Goal: Browse casually

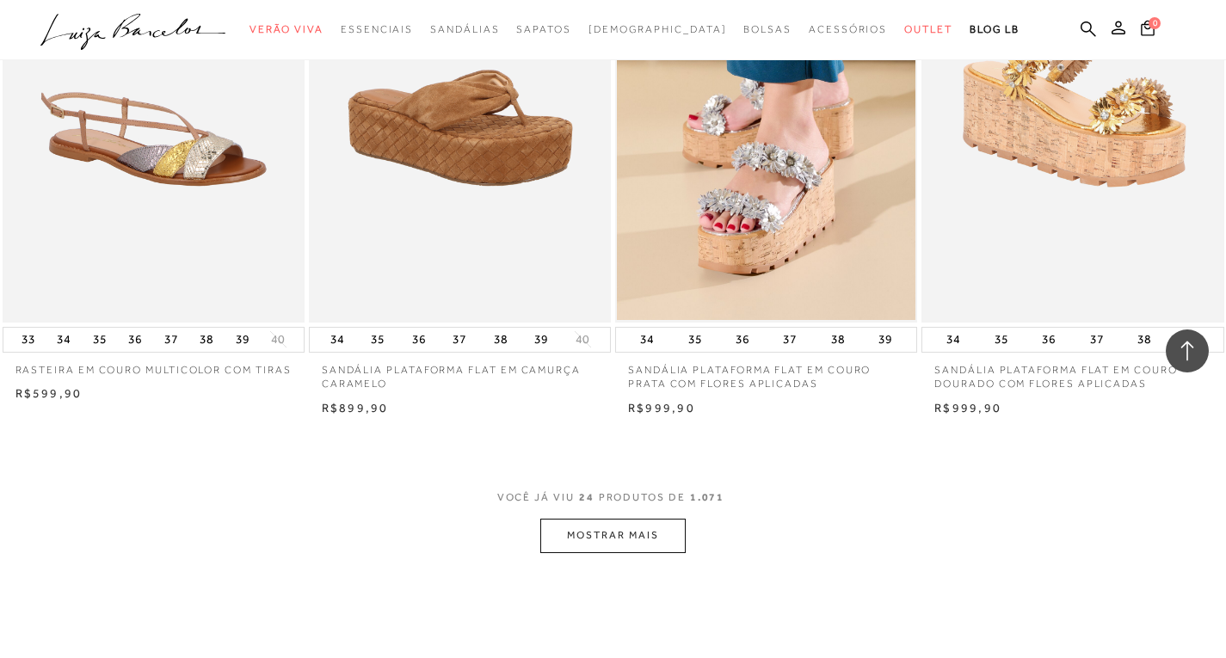
scroll to position [3269, 0]
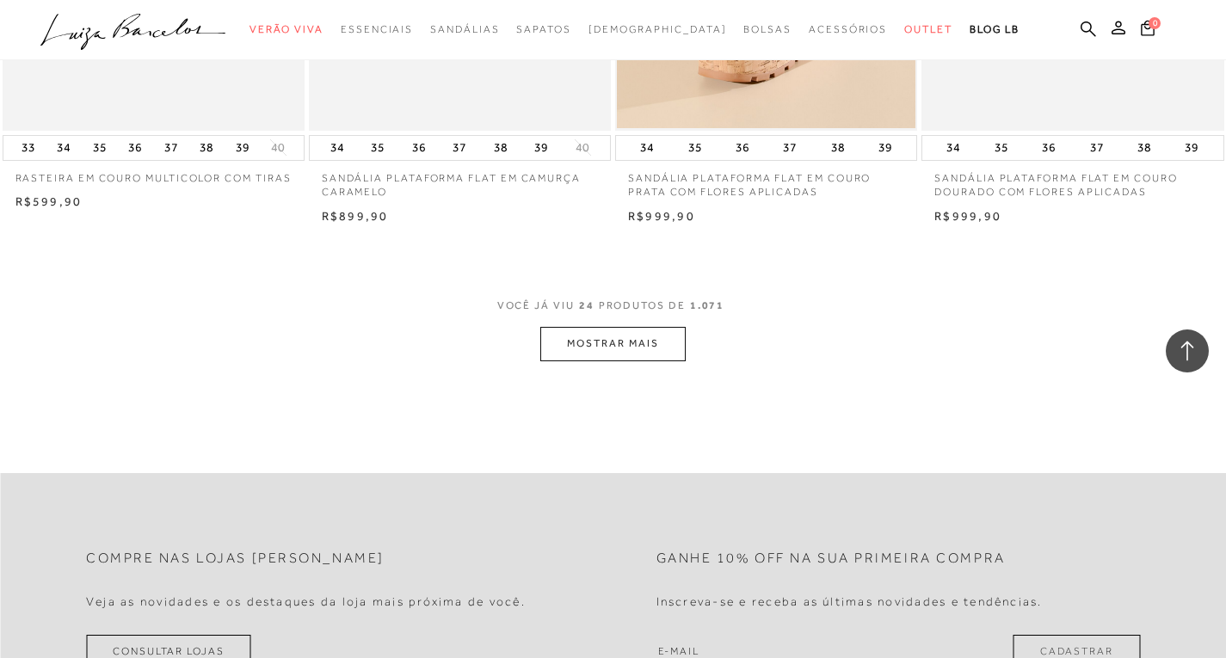
click at [656, 347] on button "MOSTRAR MAIS" at bounding box center [612, 344] width 145 height 34
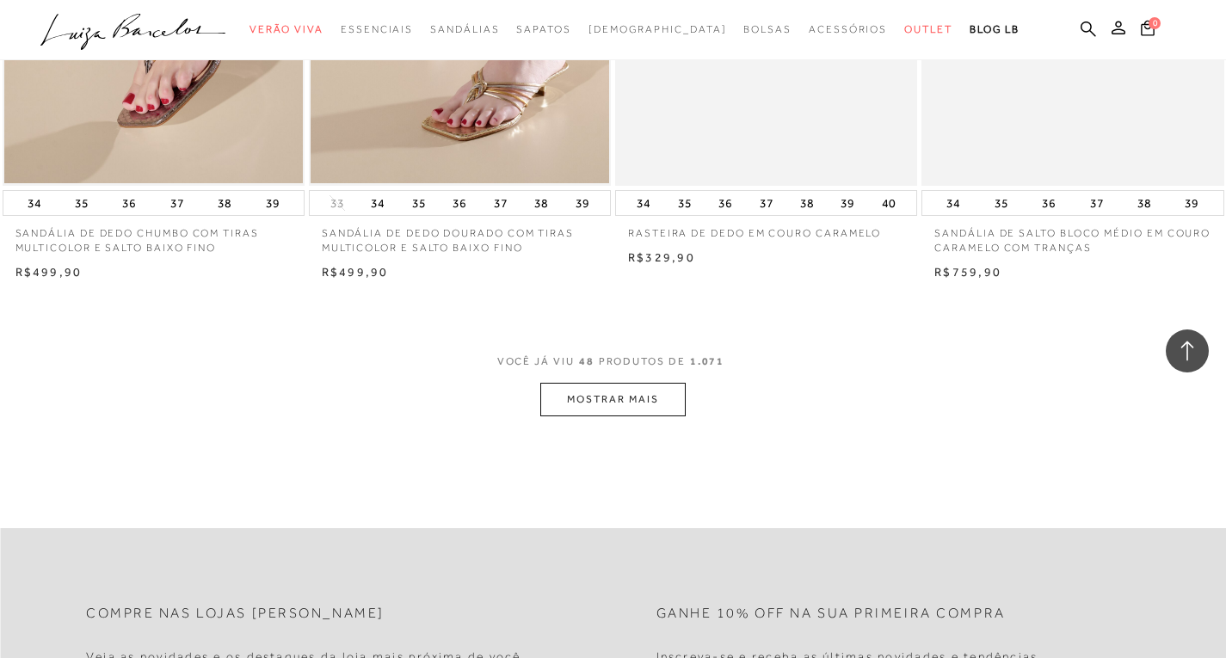
scroll to position [6710, 0]
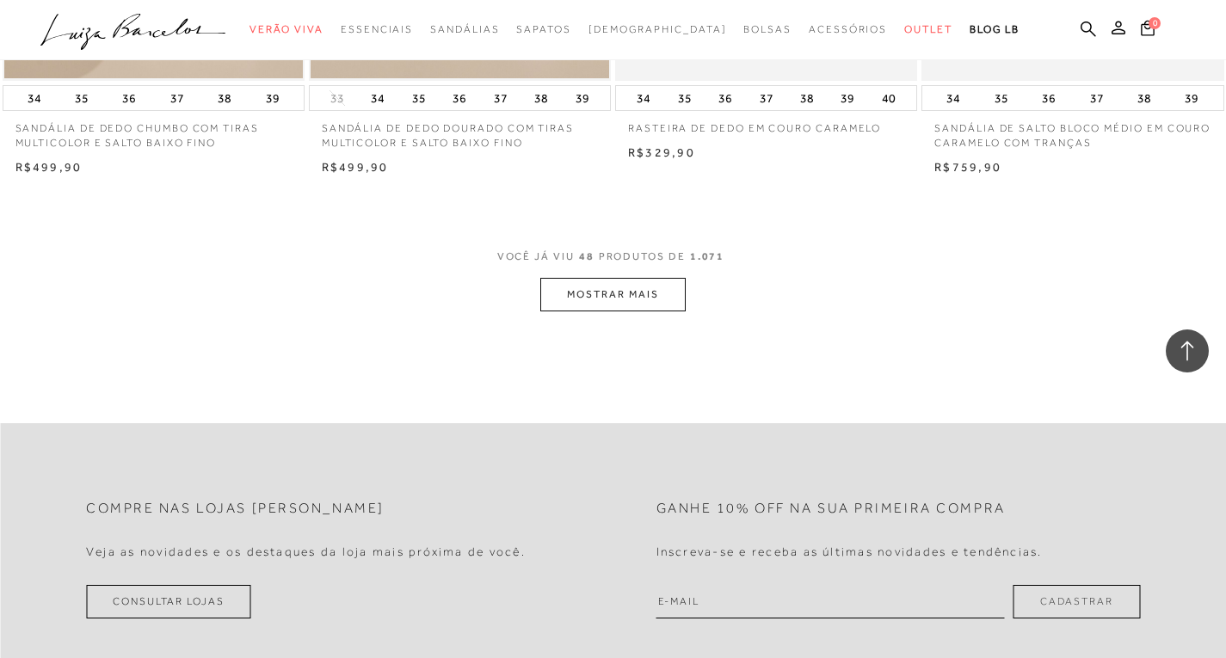
click at [604, 290] on button "MOSTRAR MAIS" at bounding box center [612, 295] width 145 height 34
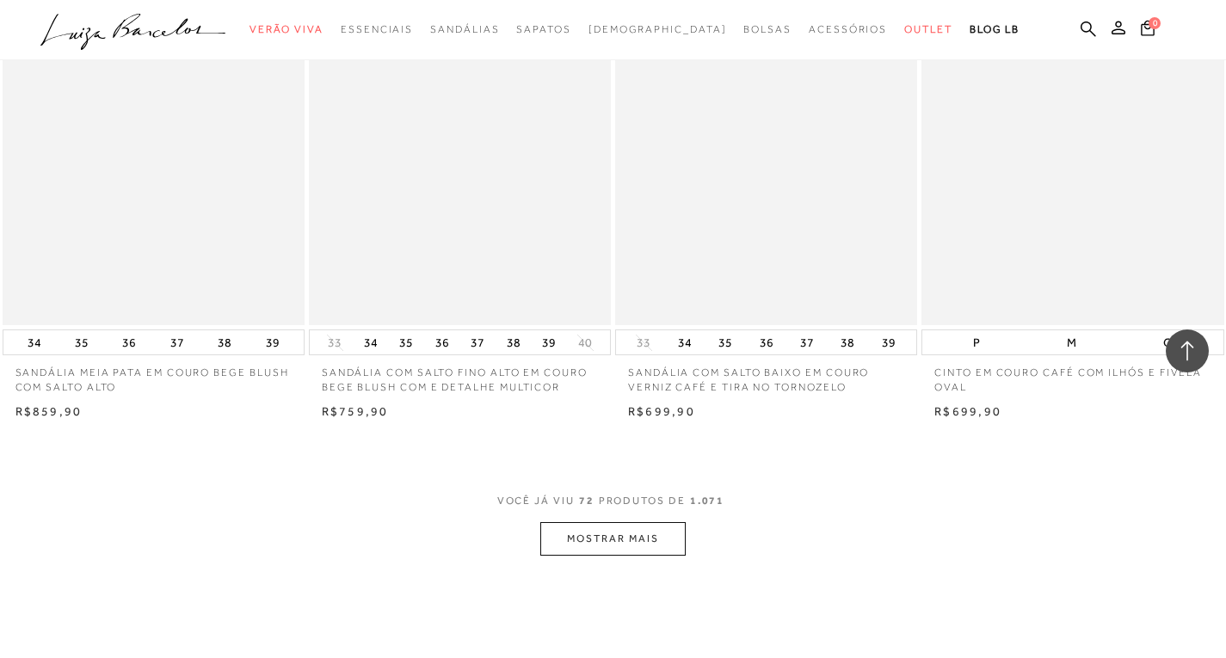
scroll to position [10151, 0]
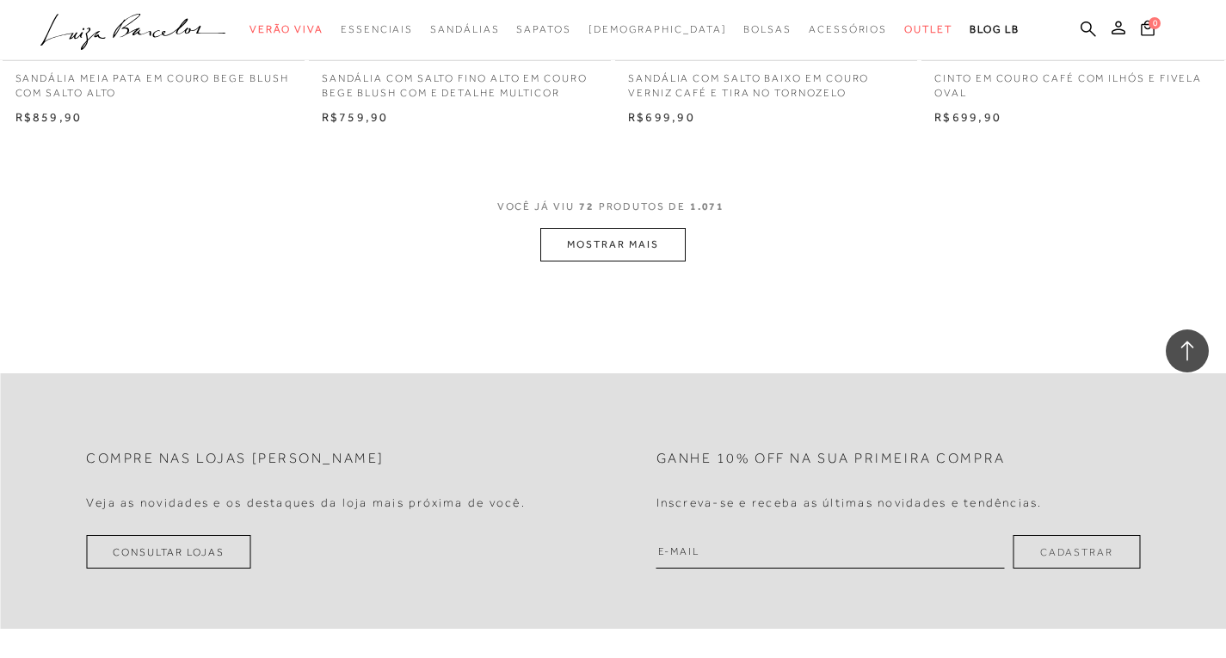
click at [622, 246] on button "MOSTRAR MAIS" at bounding box center [612, 245] width 145 height 34
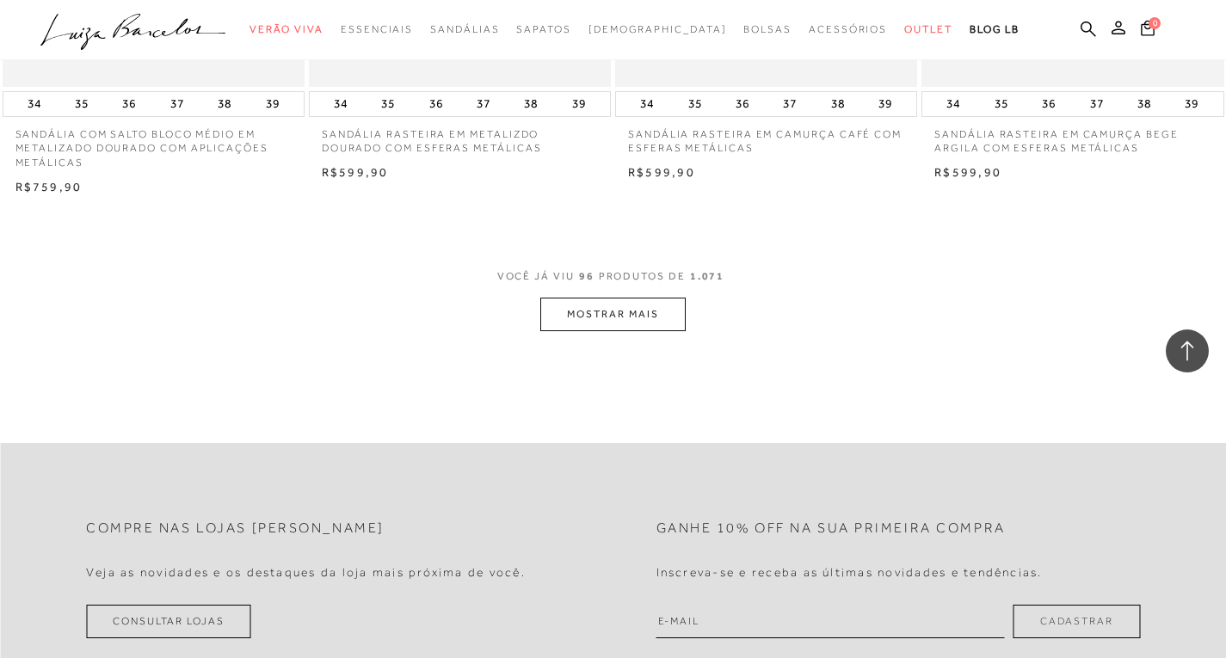
scroll to position [13506, 0]
click at [604, 316] on button "MOSTRAR MAIS" at bounding box center [612, 310] width 145 height 34
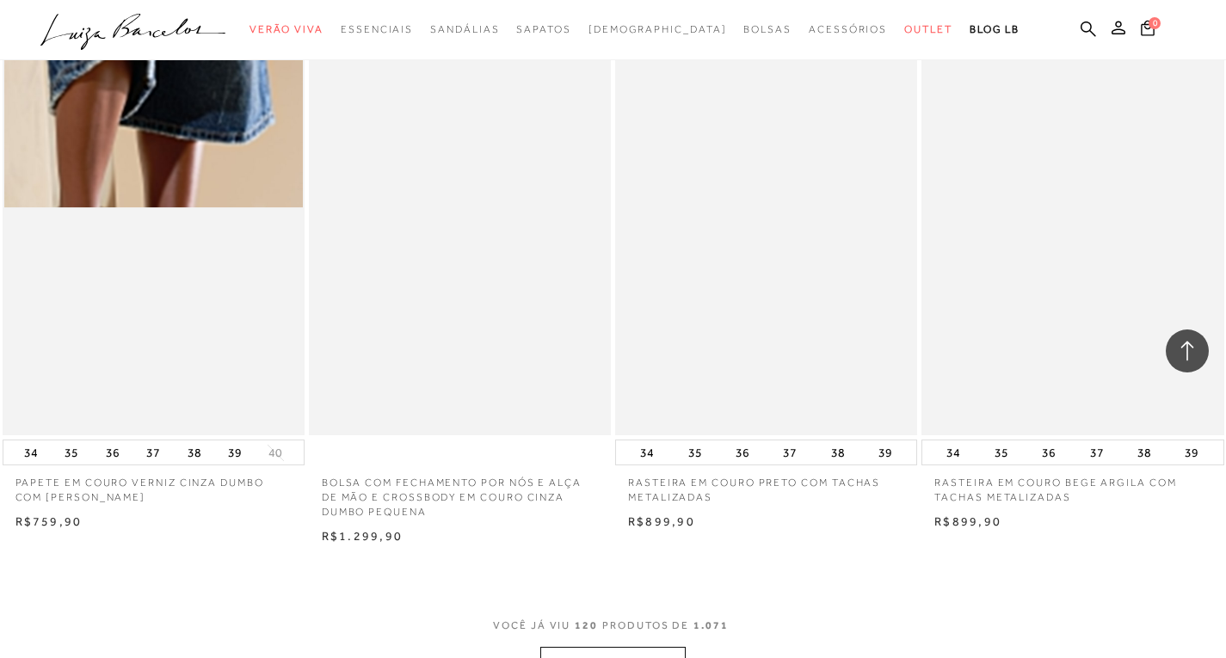
scroll to position [16861, 0]
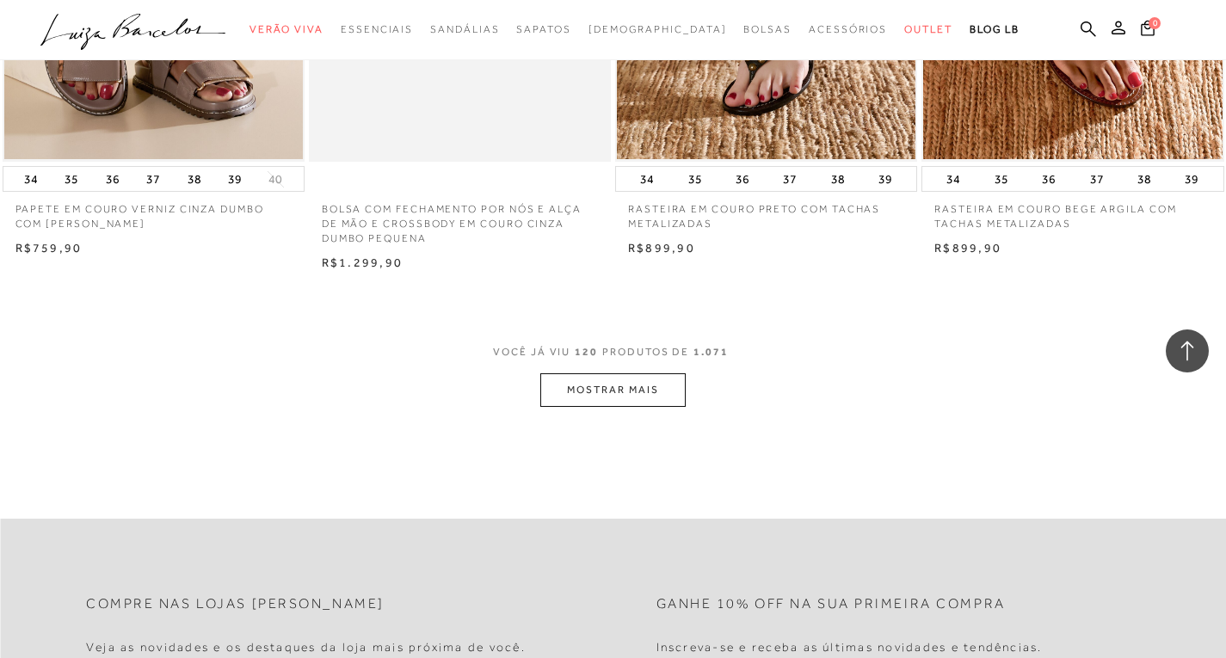
click at [578, 396] on button "MOSTRAR MAIS" at bounding box center [612, 390] width 145 height 34
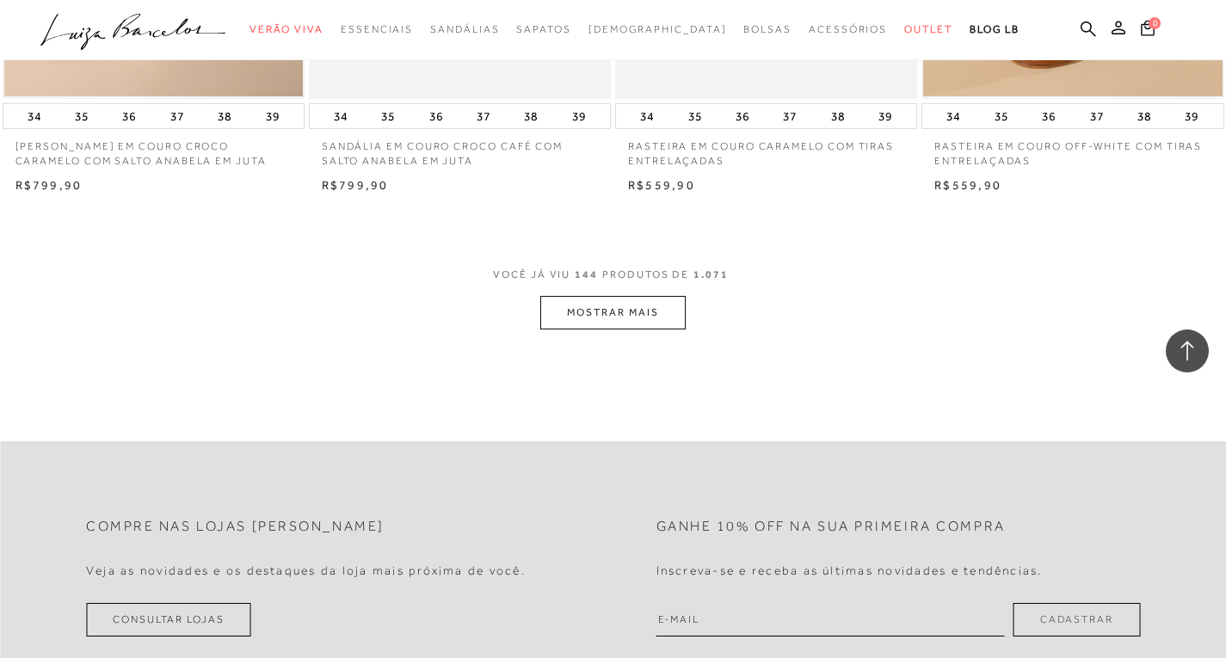
scroll to position [20388, 0]
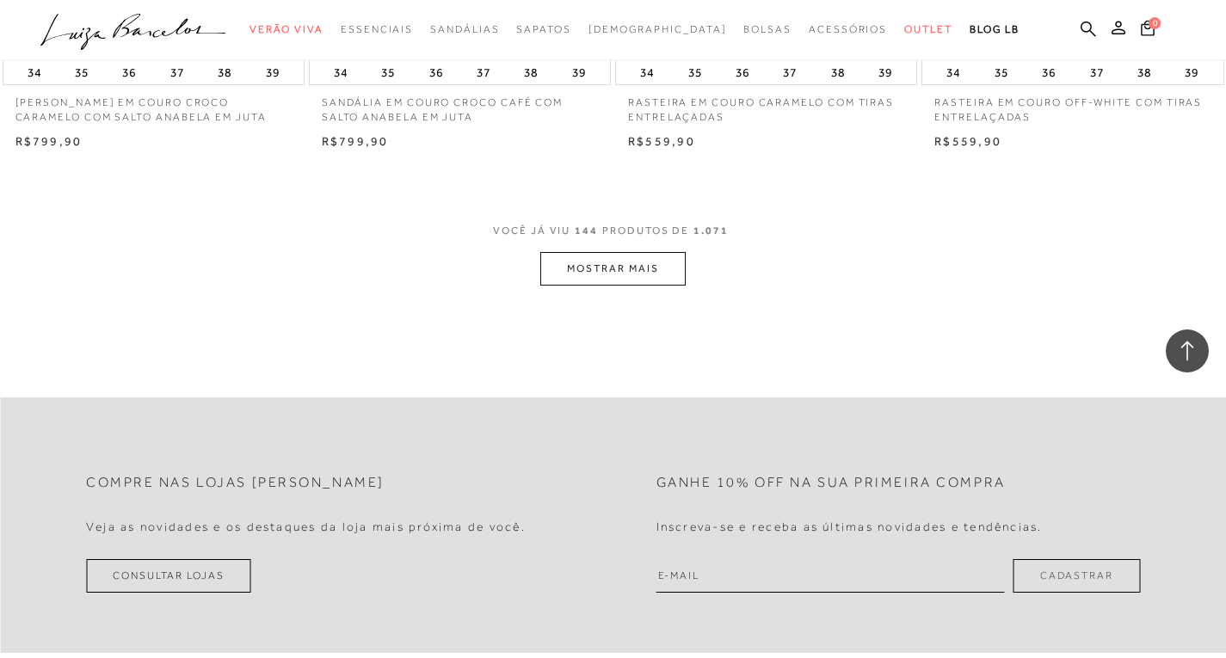
click at [580, 275] on button "MOSTRAR MAIS" at bounding box center [612, 269] width 145 height 34
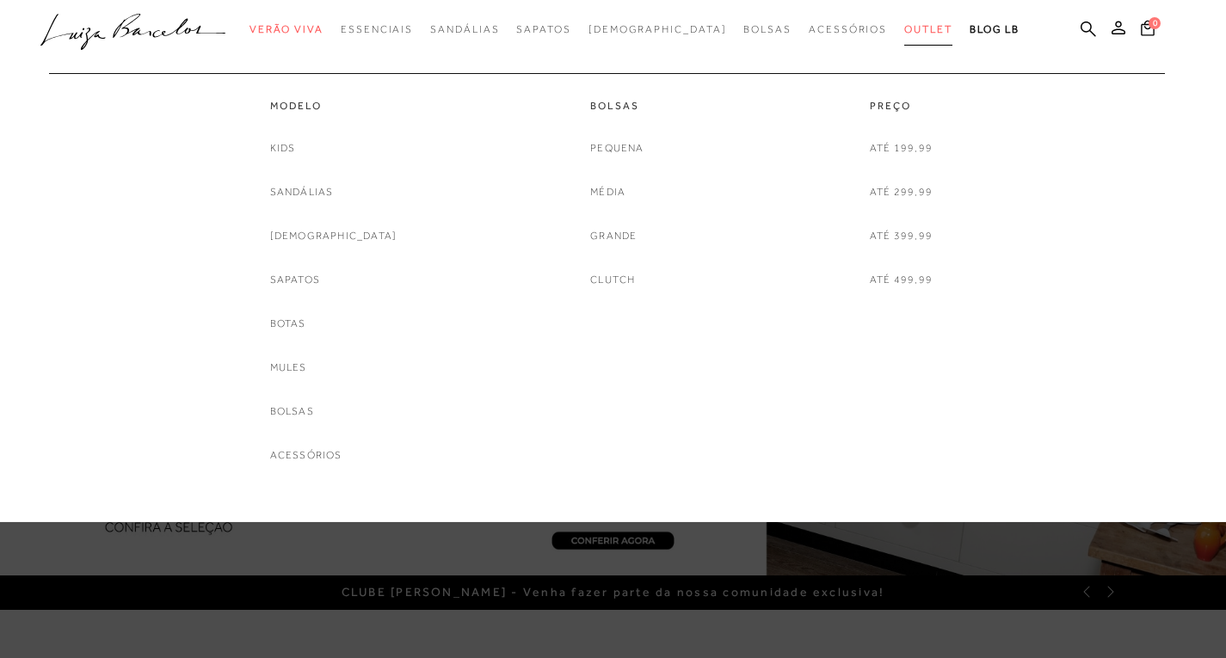
click at [904, 30] on span "Outlet" at bounding box center [928, 29] width 48 height 12
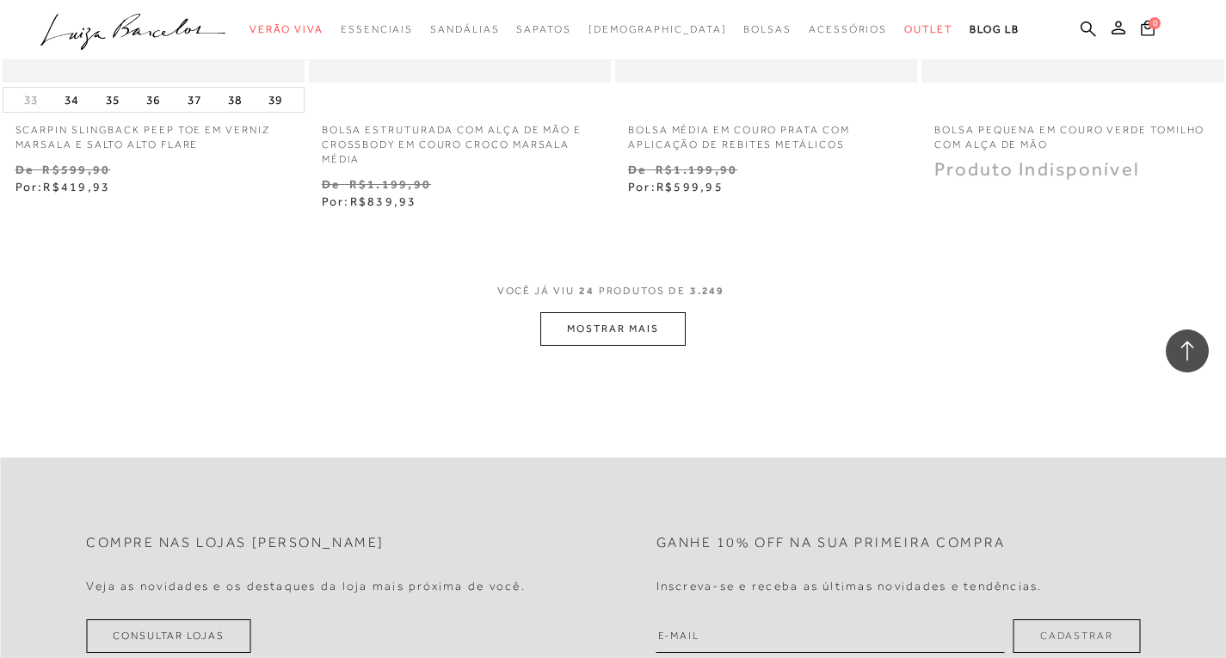
scroll to position [3441, 0]
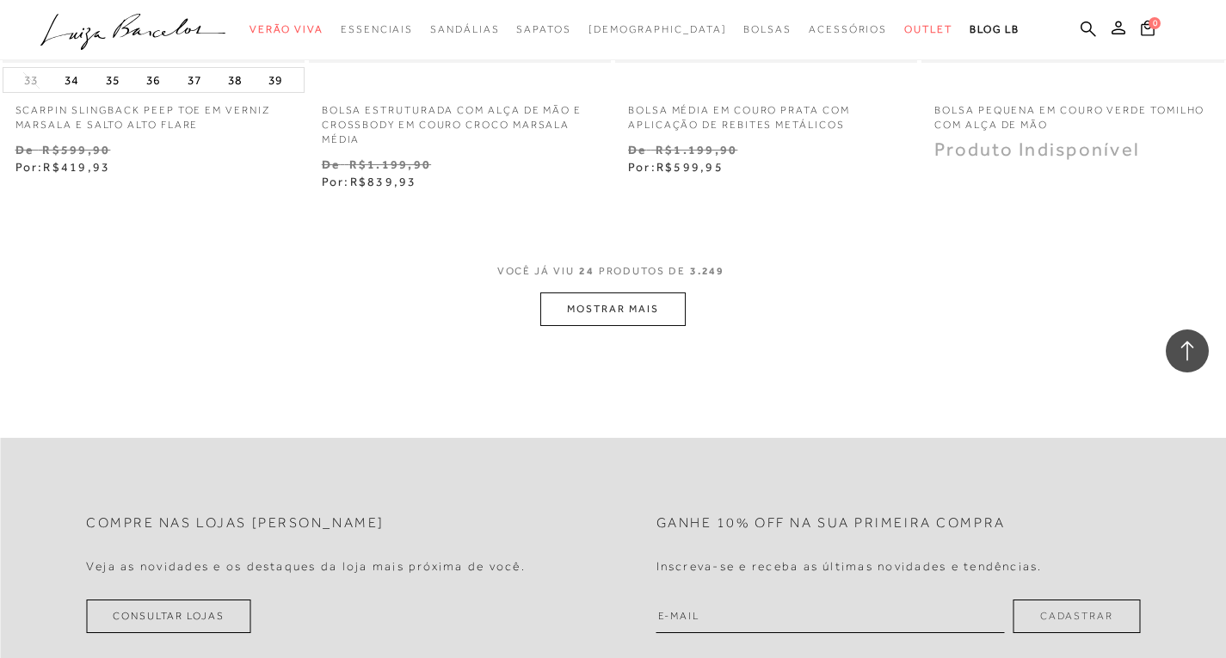
click at [541, 309] on button "MOSTRAR MAIS" at bounding box center [612, 309] width 145 height 34
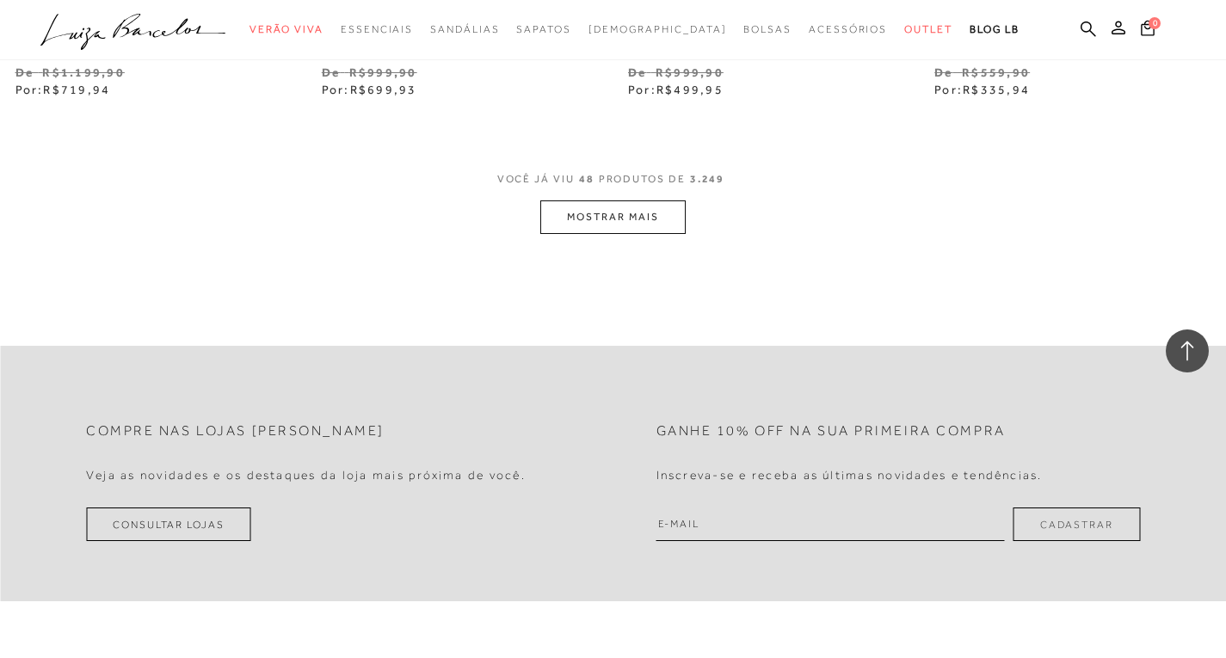
scroll to position [7054, 0]
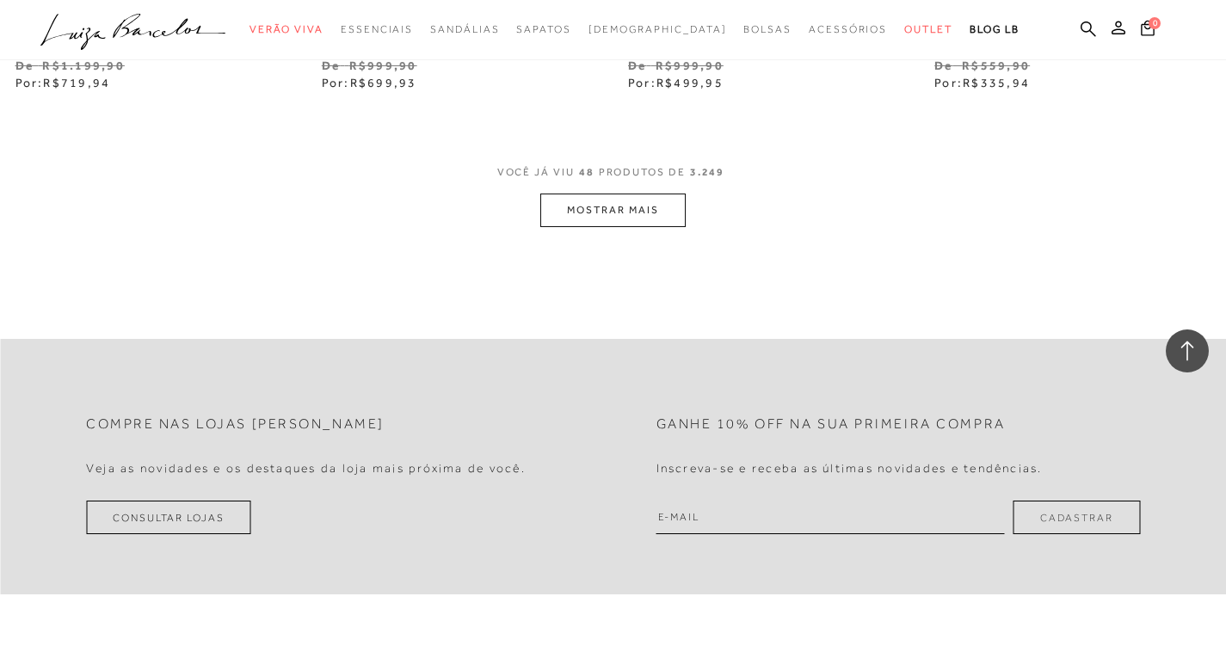
click at [586, 209] on button "MOSTRAR MAIS" at bounding box center [612, 211] width 145 height 34
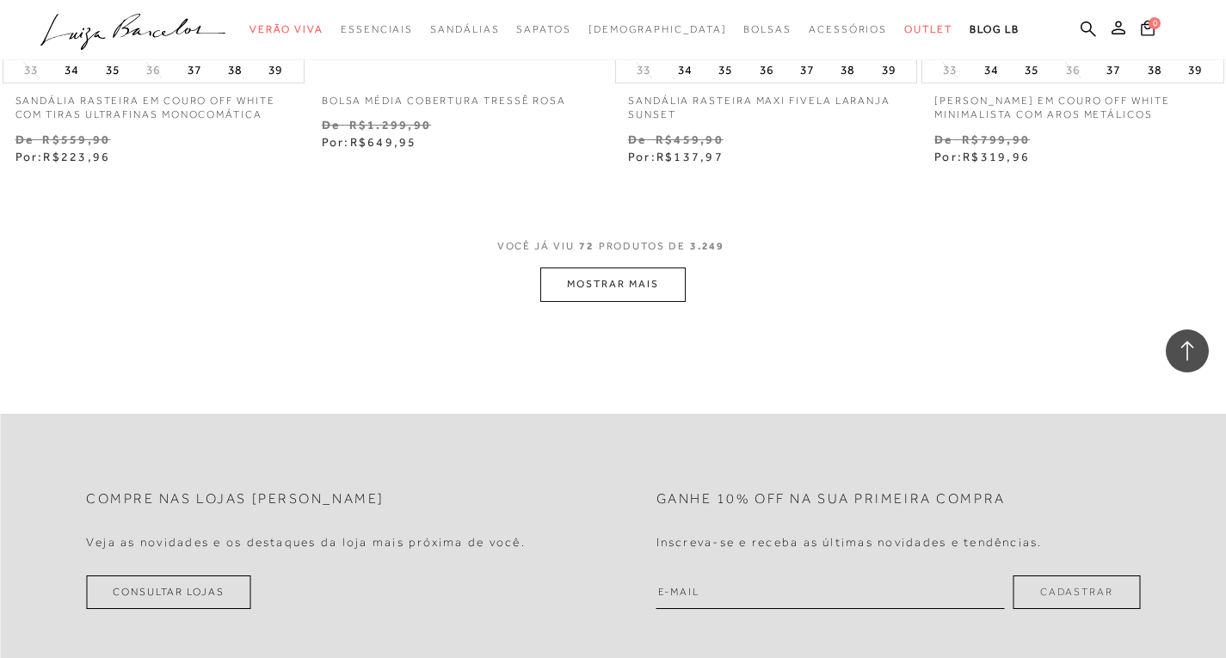
scroll to position [10495, 0]
click at [625, 282] on button "MOSTRAR MAIS" at bounding box center [612, 284] width 145 height 34
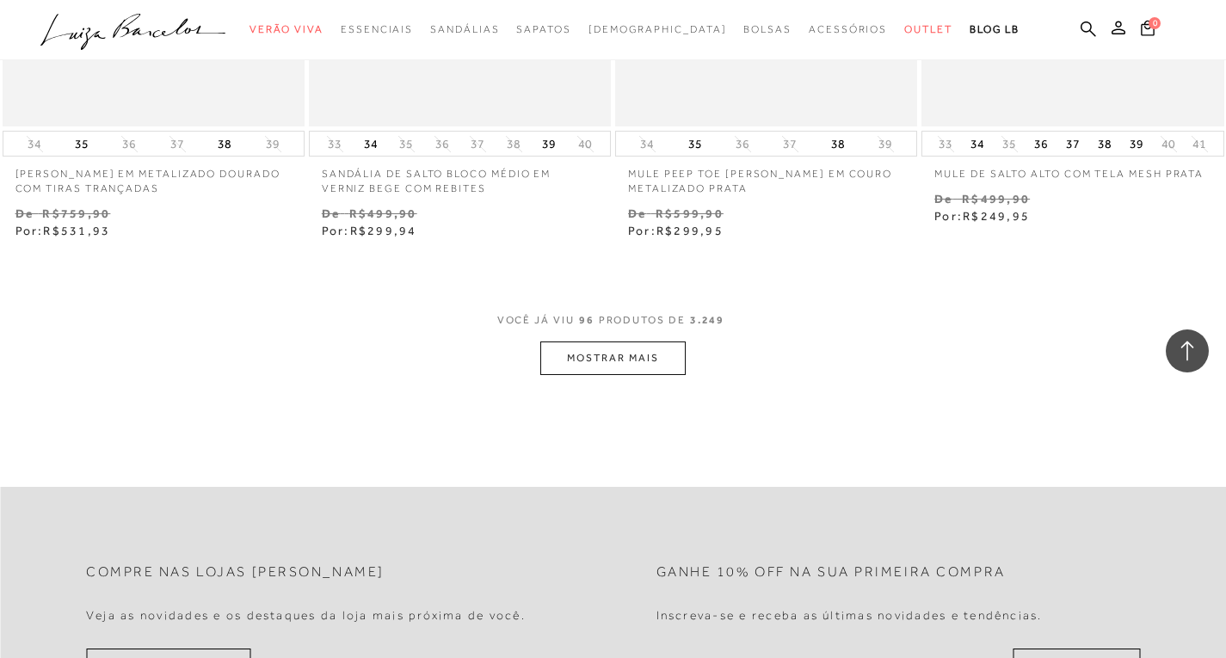
scroll to position [13936, 0]
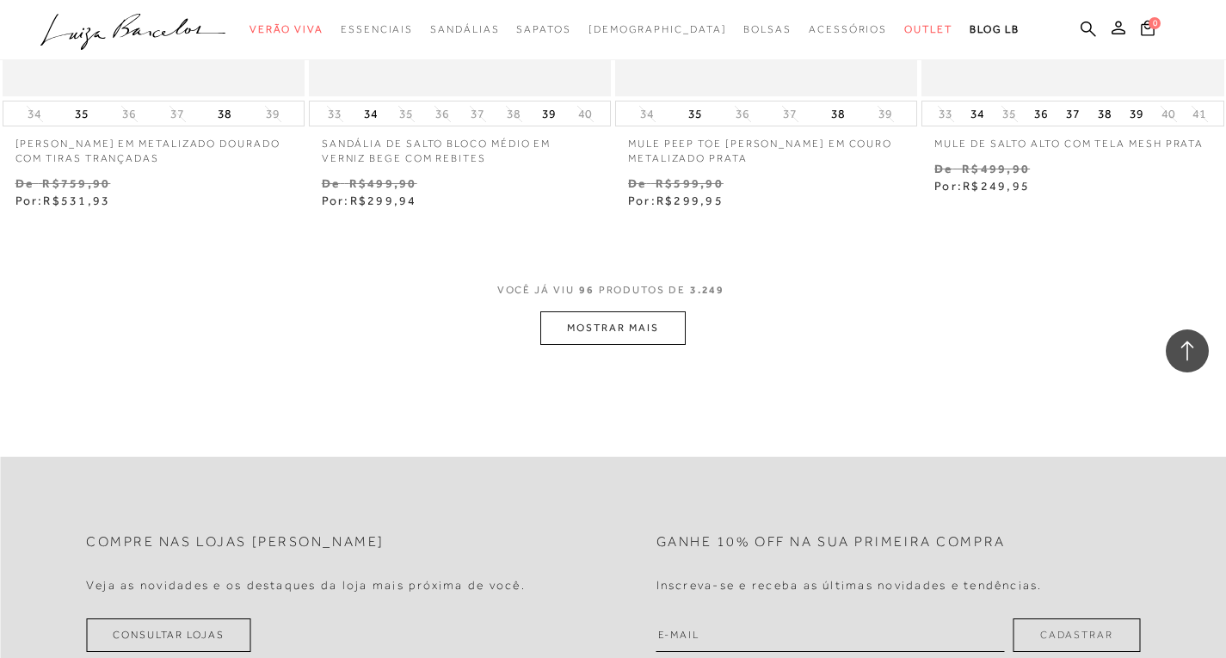
click at [586, 345] on button "MOSTRAR MAIS" at bounding box center [612, 328] width 145 height 34
